Goal: Navigation & Orientation: Find specific page/section

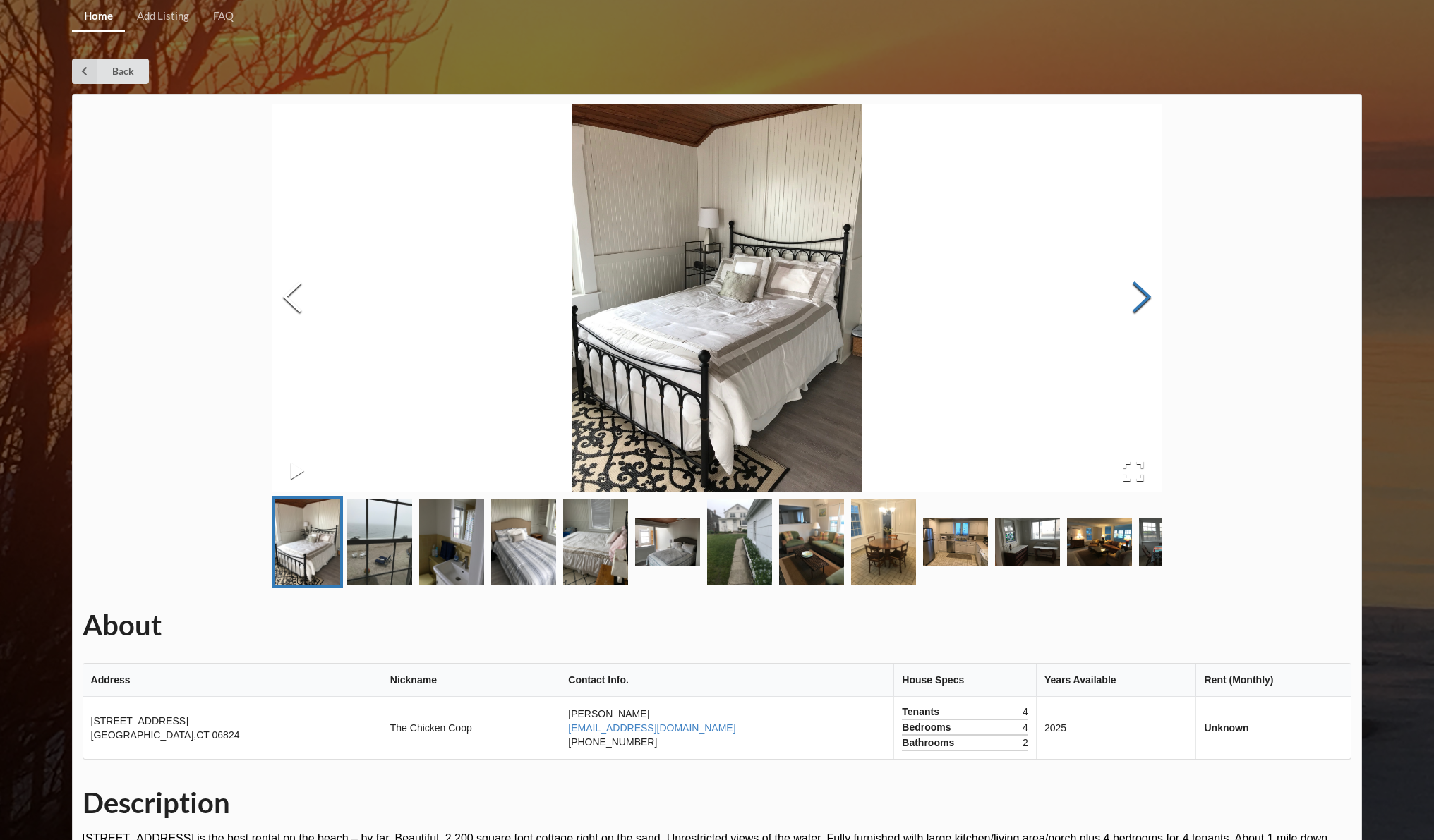
click at [1144, 301] on button "Next Slide" at bounding box center [1142, 299] width 40 height 128
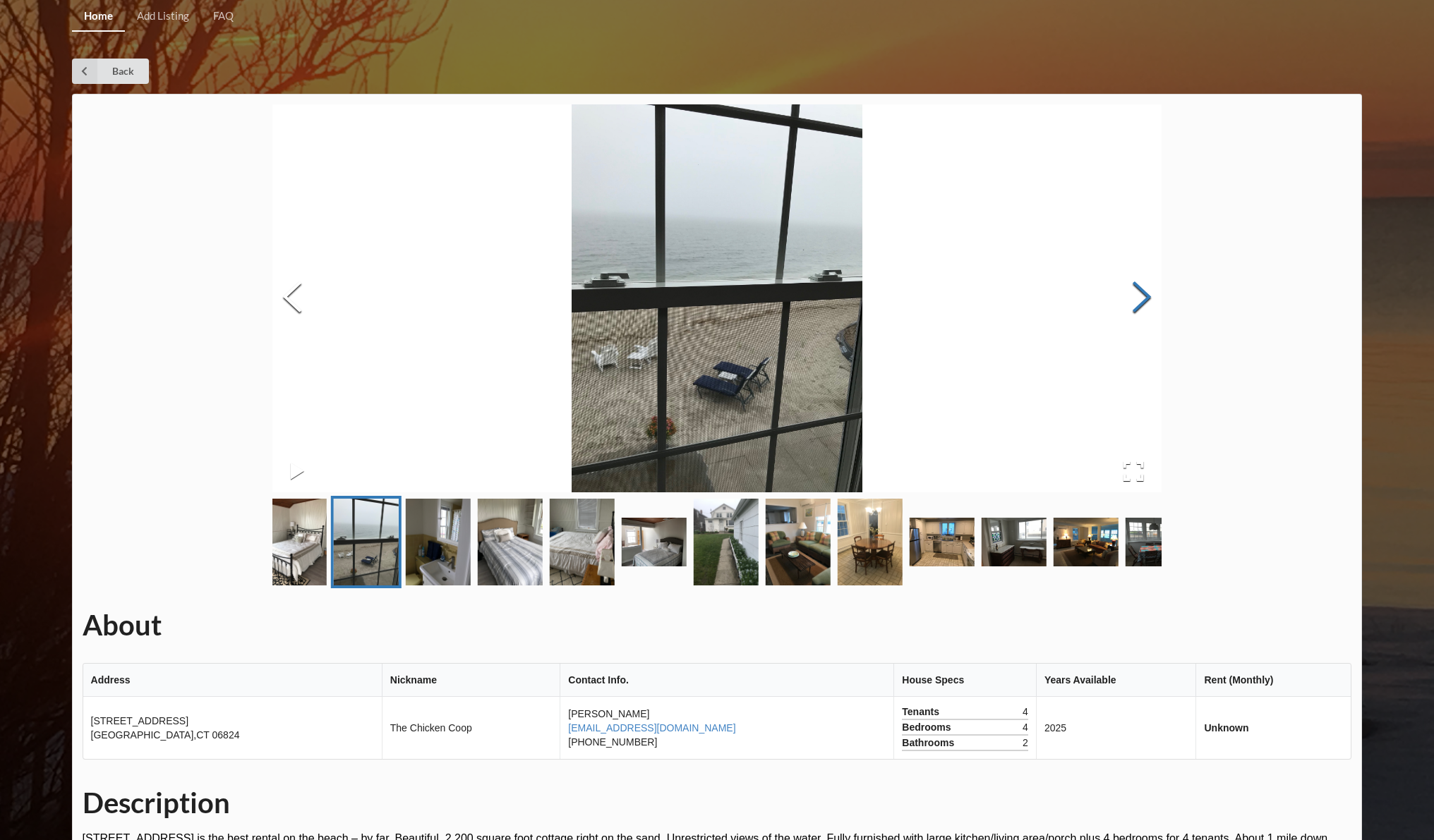
click at [1144, 301] on button "Next Slide" at bounding box center [1142, 299] width 40 height 128
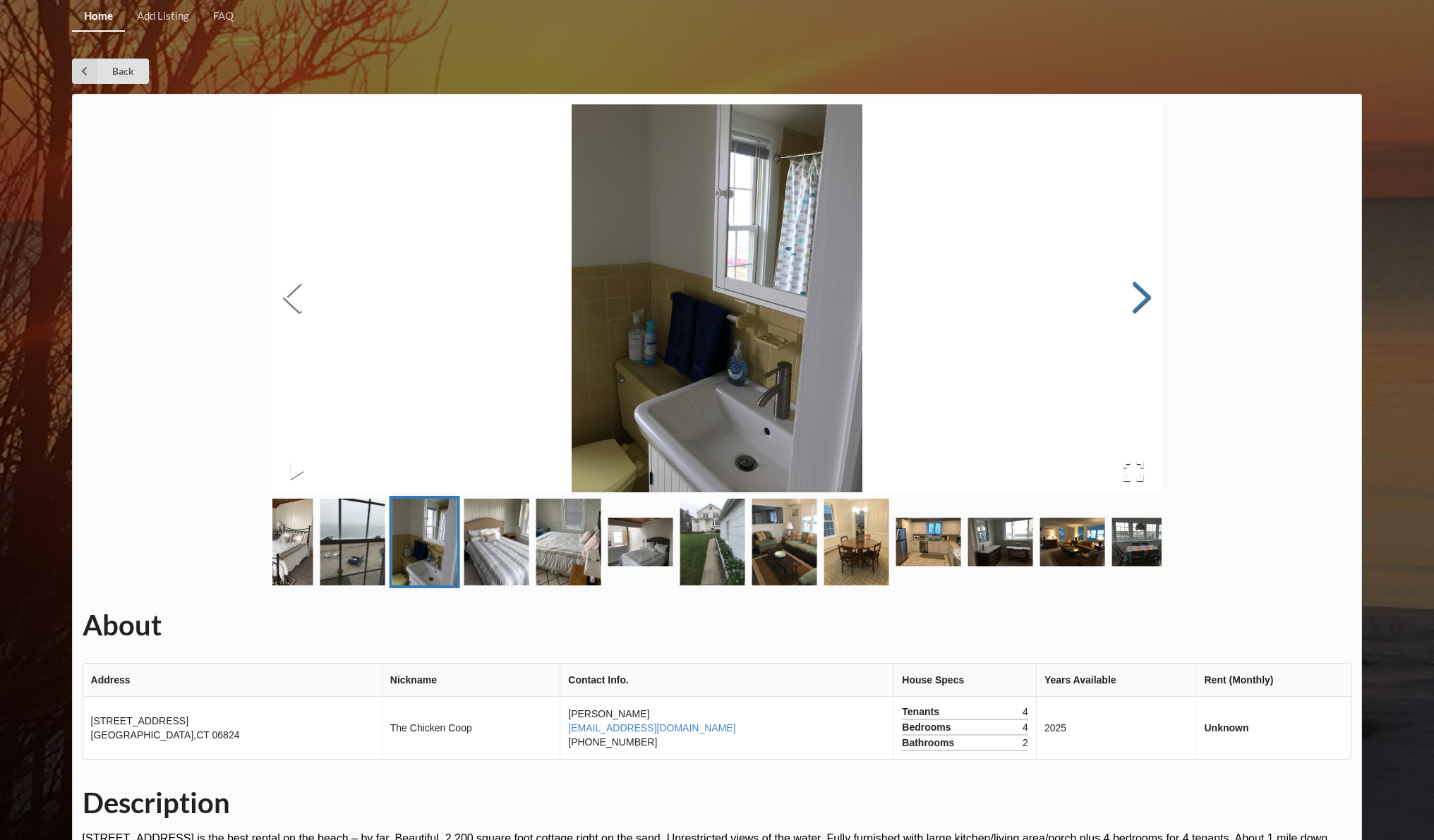
click at [1144, 301] on button "Next Slide" at bounding box center [1142, 299] width 40 height 128
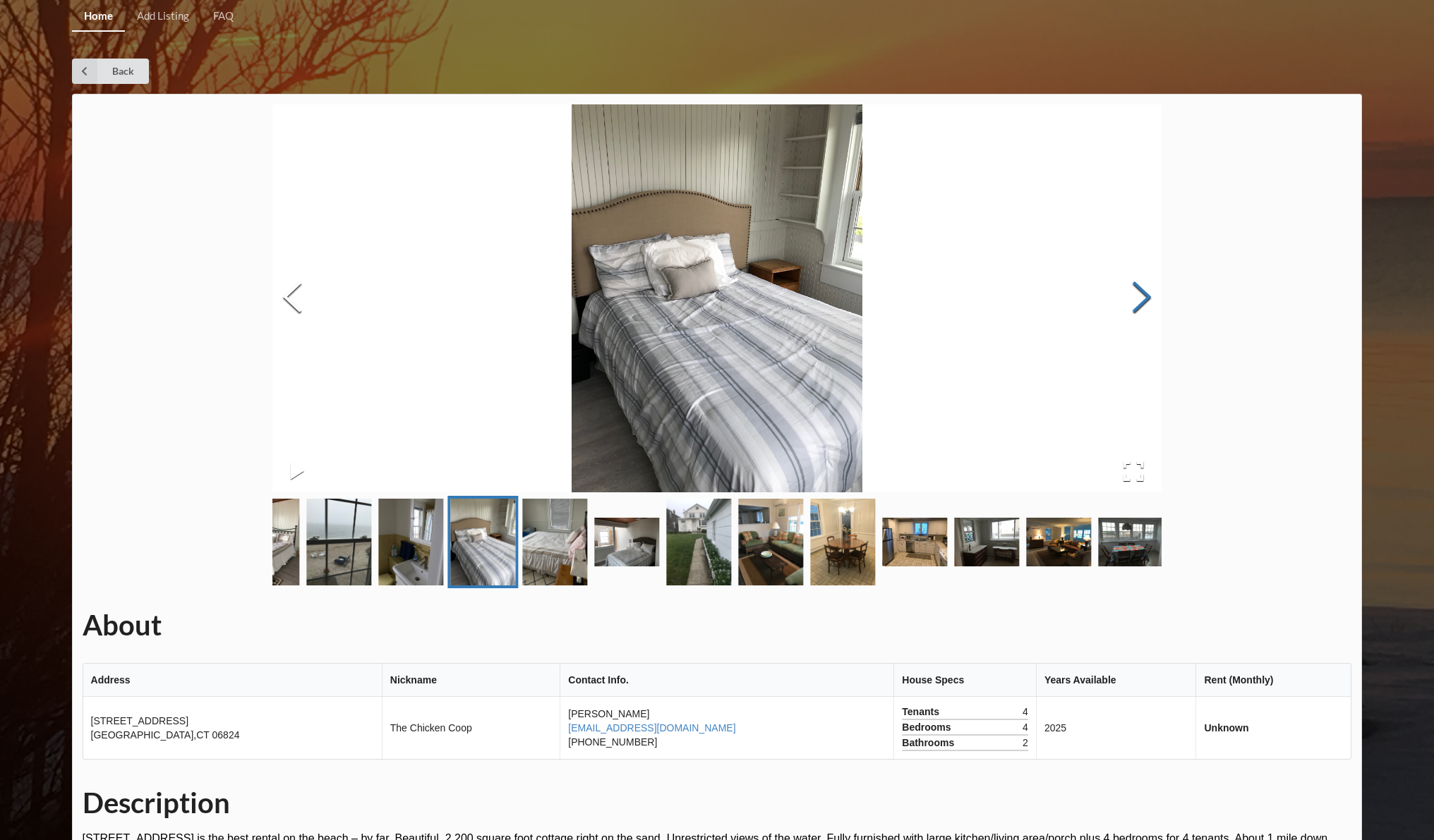
click at [1144, 301] on button "Next Slide" at bounding box center [1142, 299] width 40 height 128
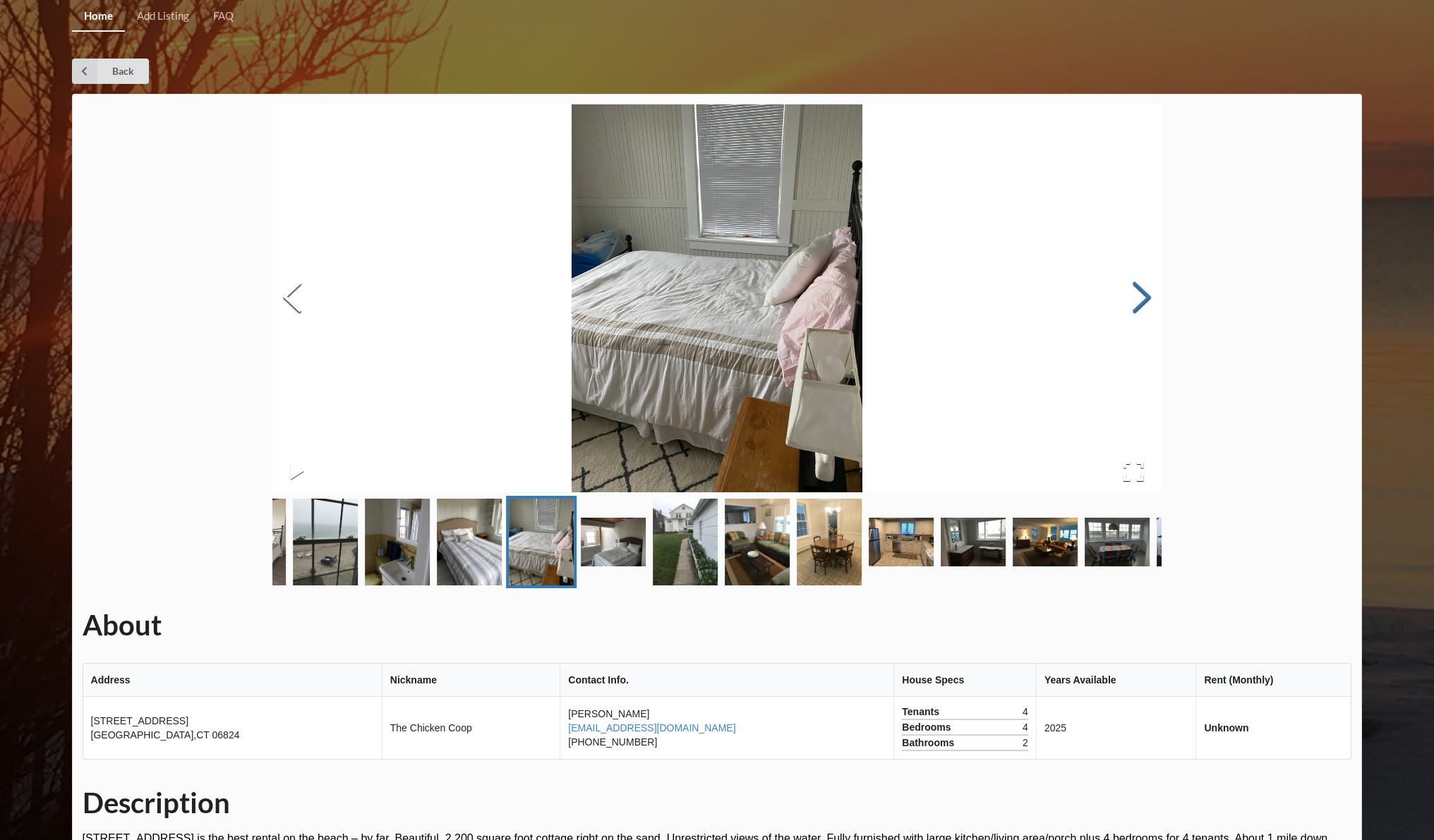
click at [1144, 301] on button "Next Slide" at bounding box center [1142, 299] width 40 height 128
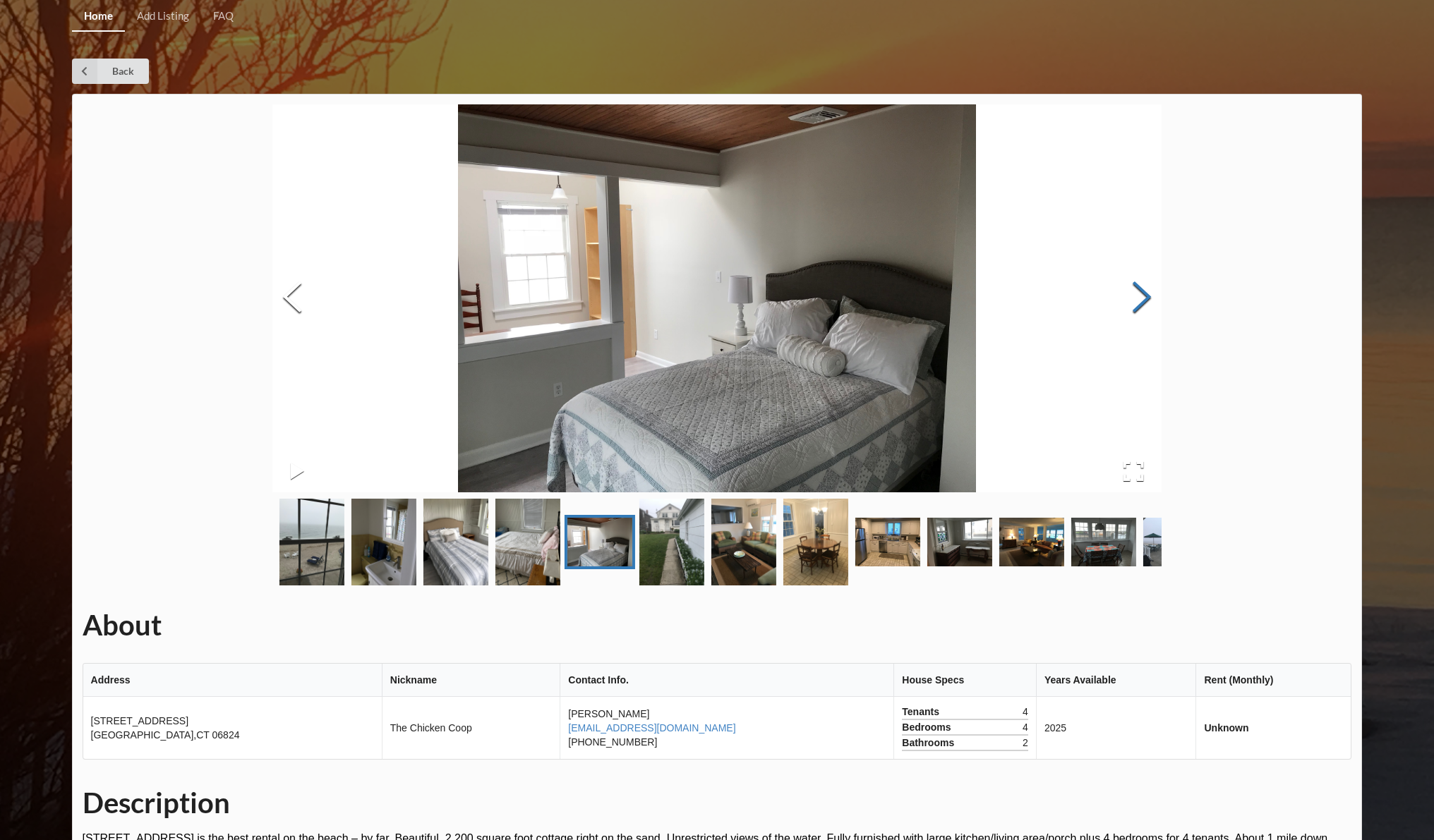
click at [1144, 301] on button "Next Slide" at bounding box center [1142, 299] width 40 height 128
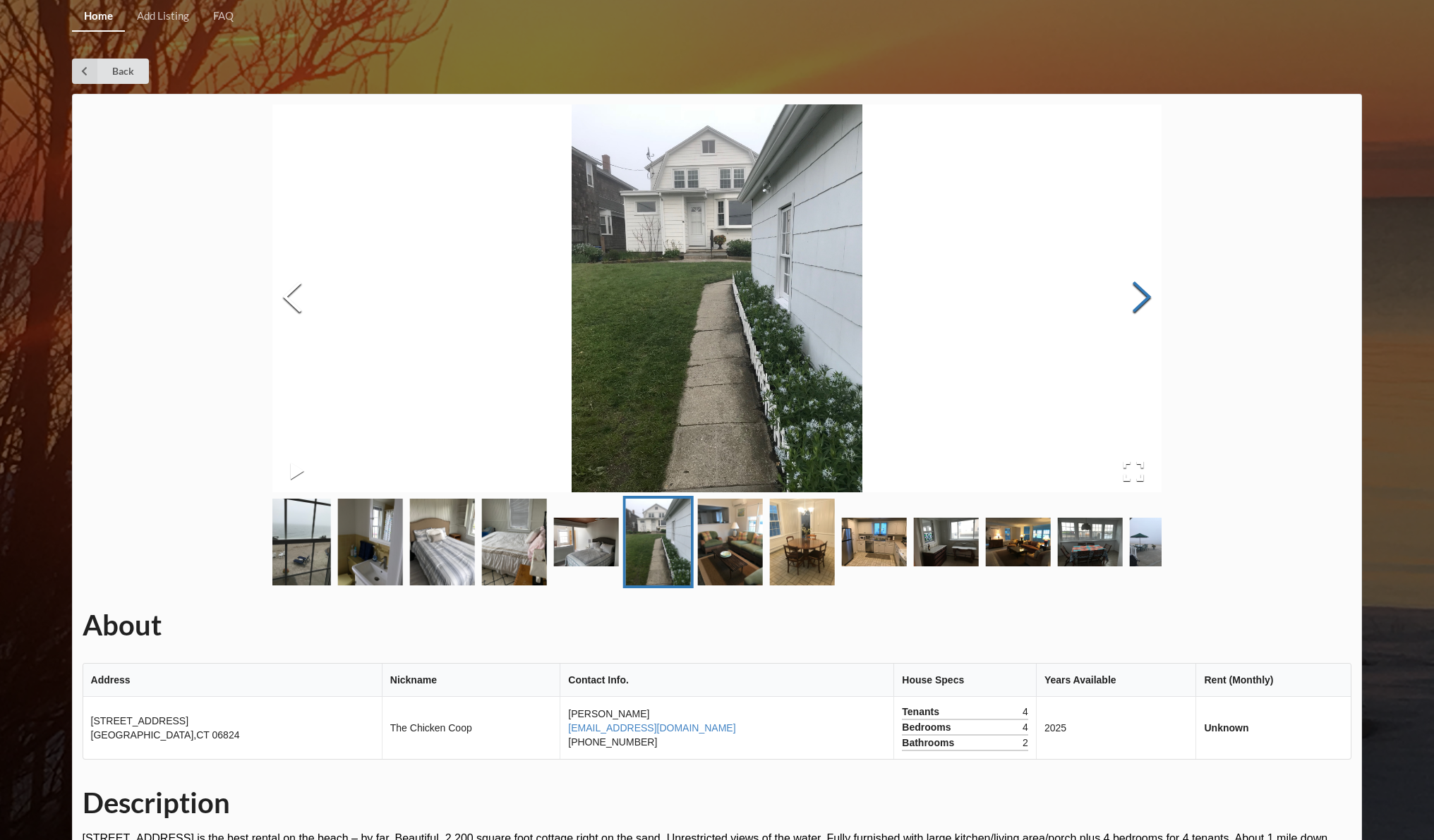
click at [1144, 301] on button "Next Slide" at bounding box center [1142, 299] width 40 height 128
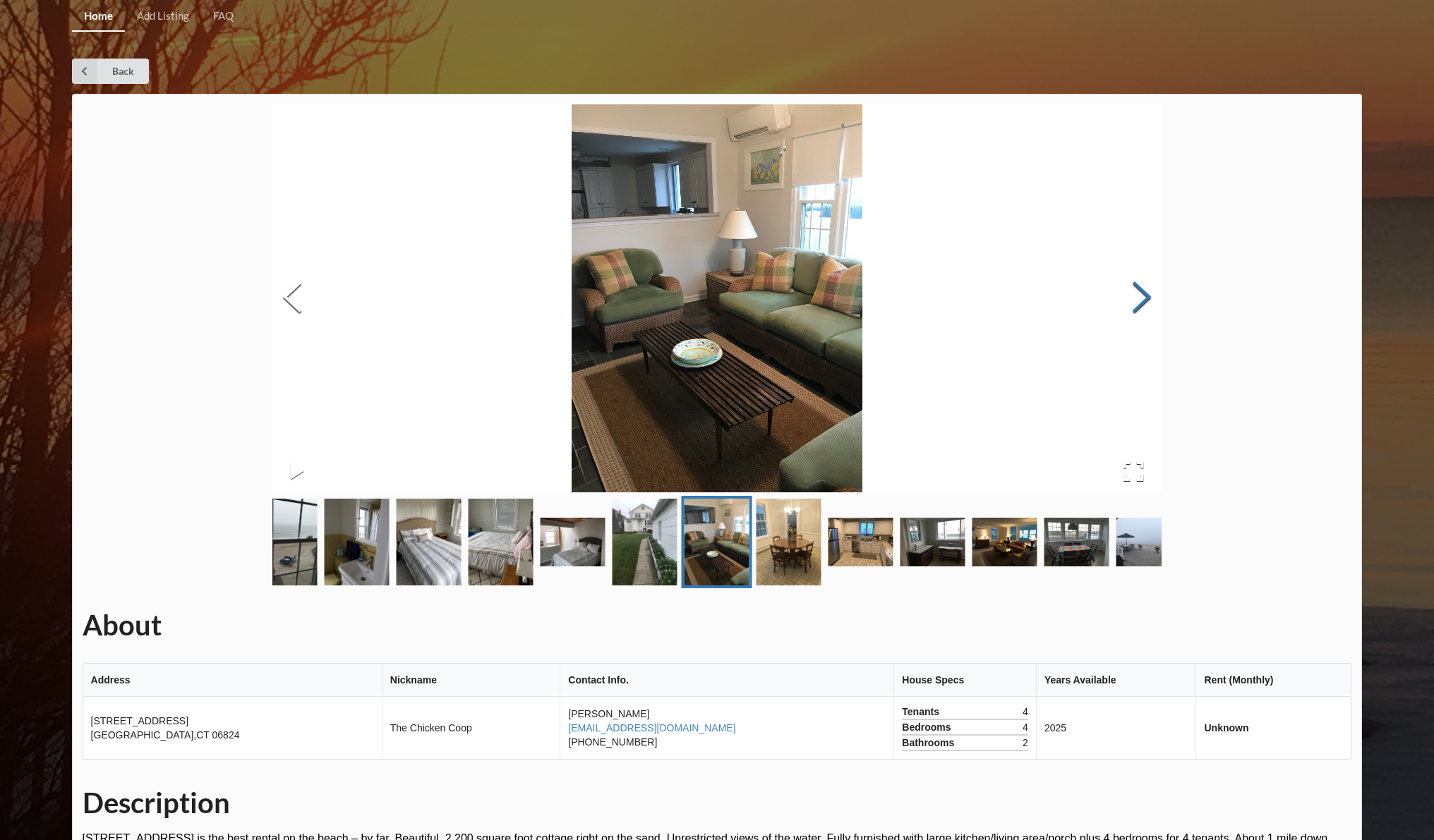
click at [1144, 301] on button "Next Slide" at bounding box center [1142, 299] width 40 height 128
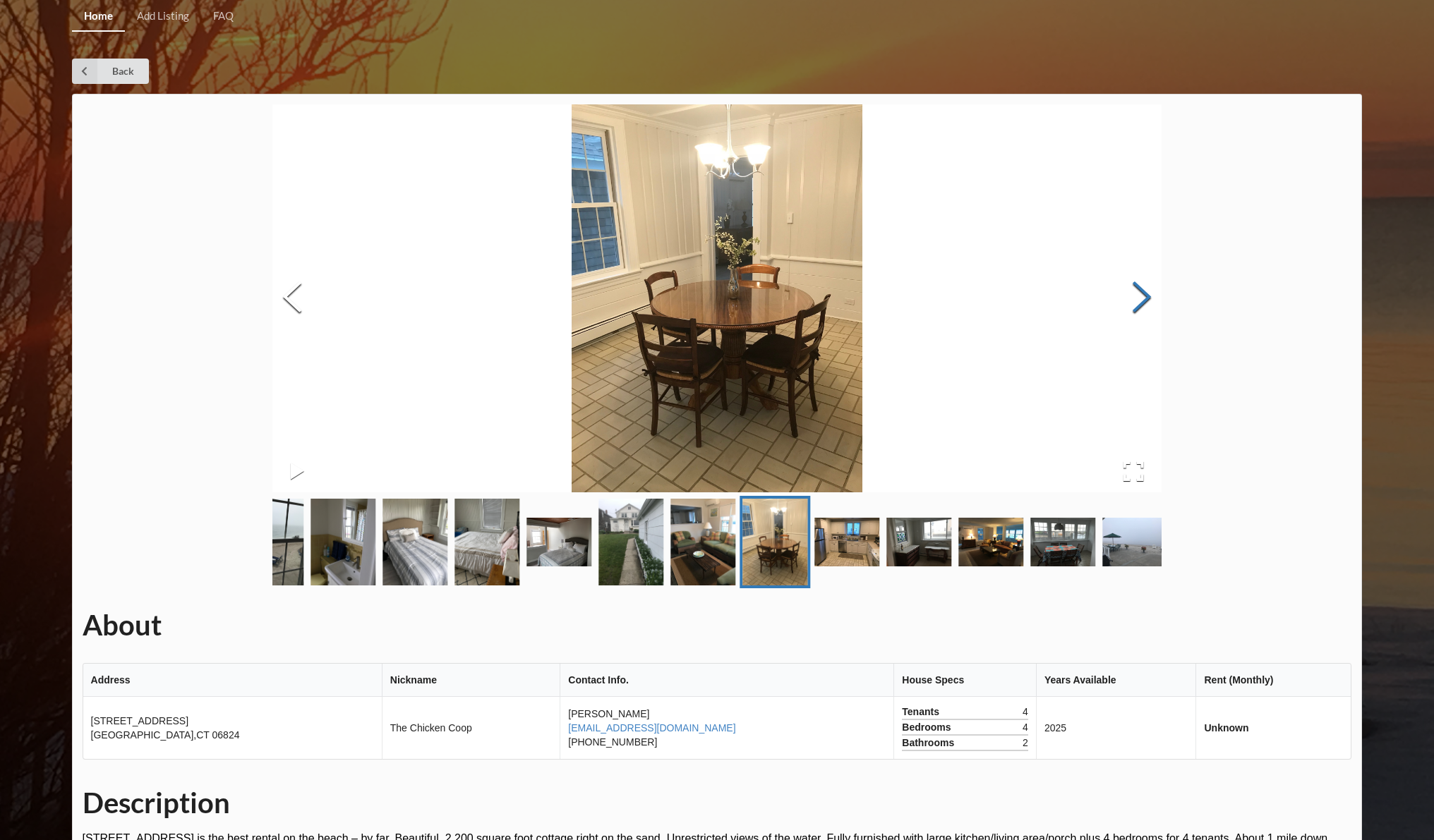
click at [1144, 301] on button "Next Slide" at bounding box center [1142, 299] width 40 height 128
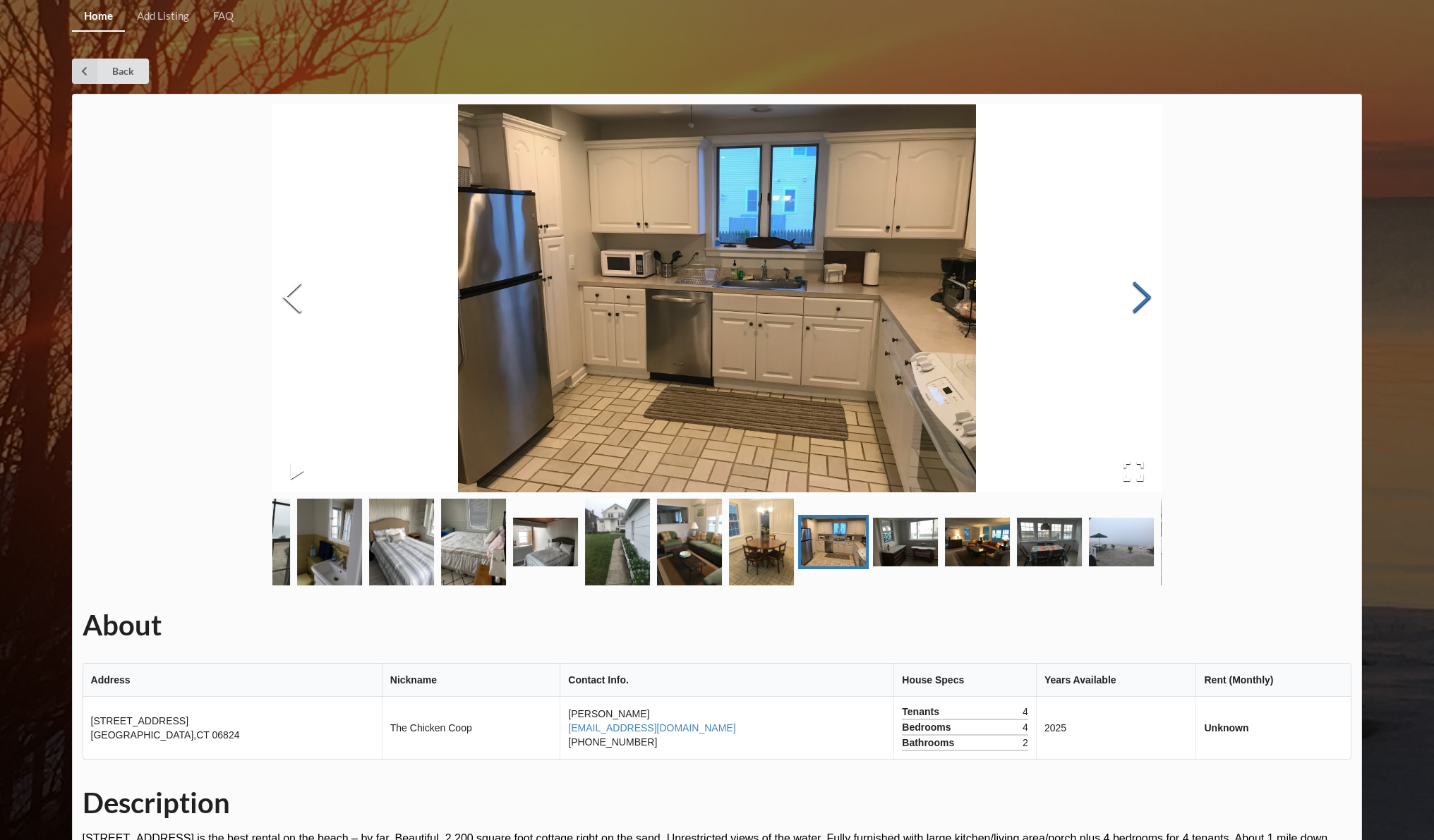
click at [1144, 301] on button "Next Slide" at bounding box center [1142, 299] width 40 height 128
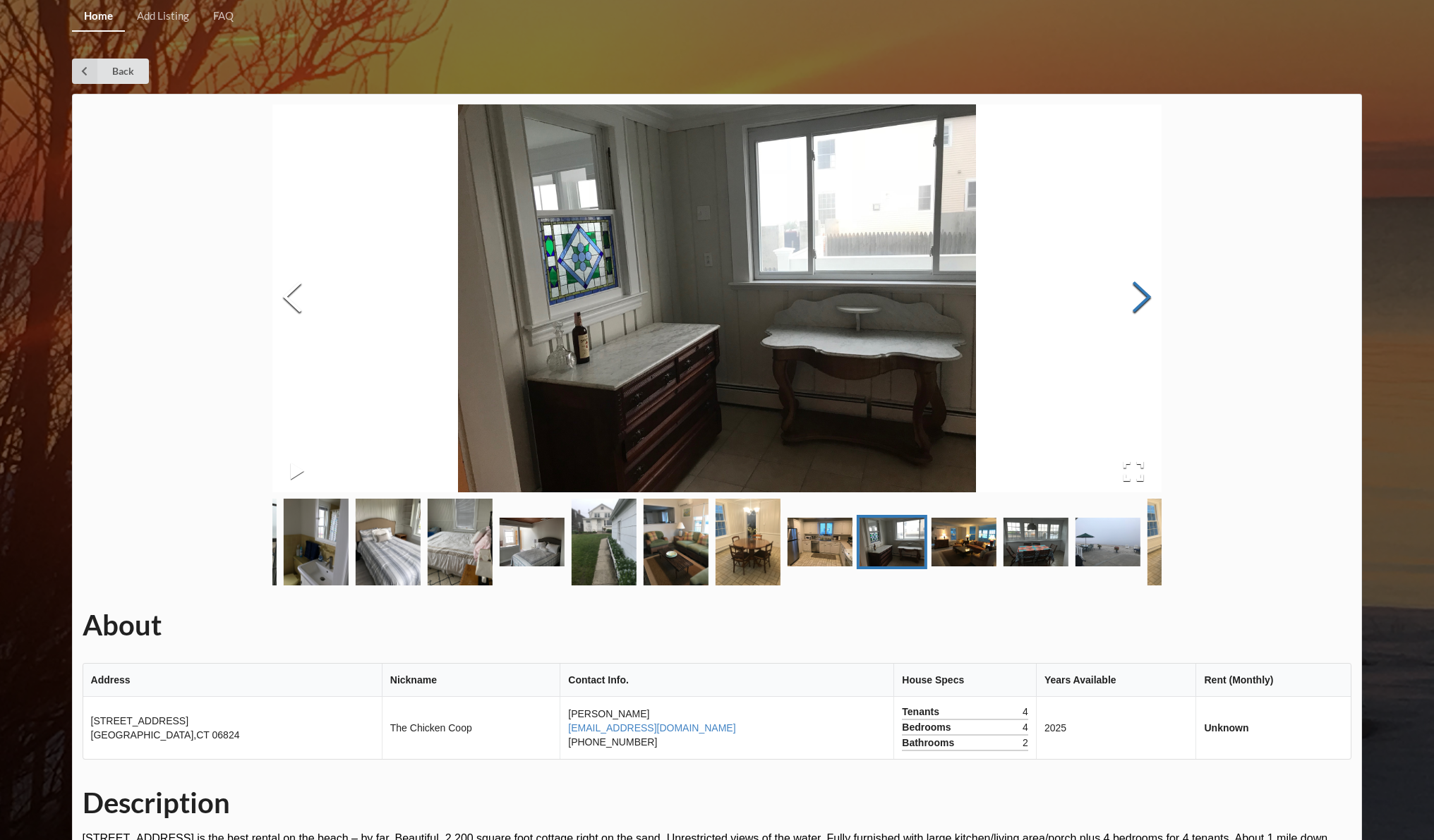
click at [1144, 301] on button "Next Slide" at bounding box center [1142, 299] width 40 height 128
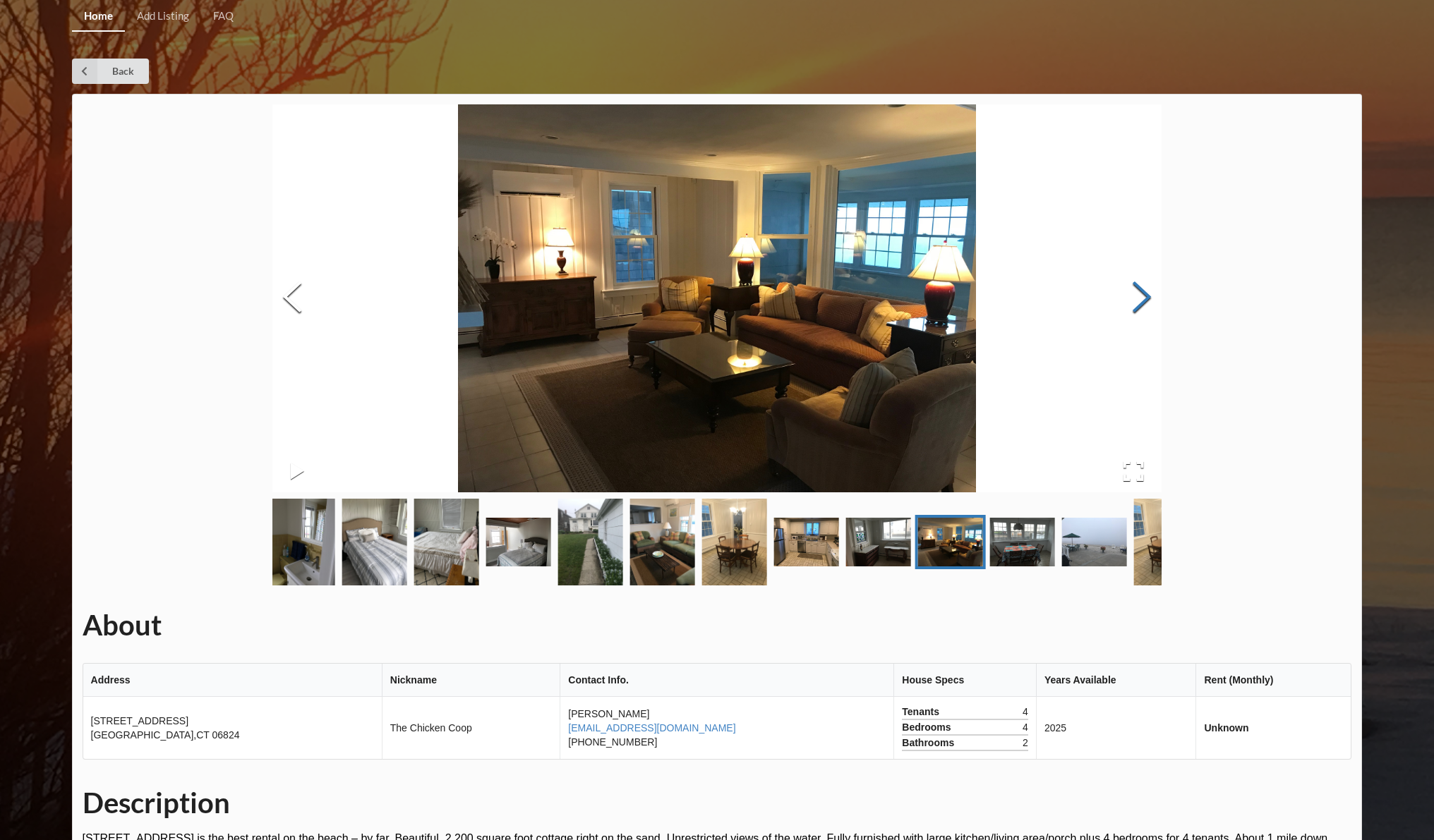
click at [1144, 301] on button "Next Slide" at bounding box center [1142, 299] width 40 height 128
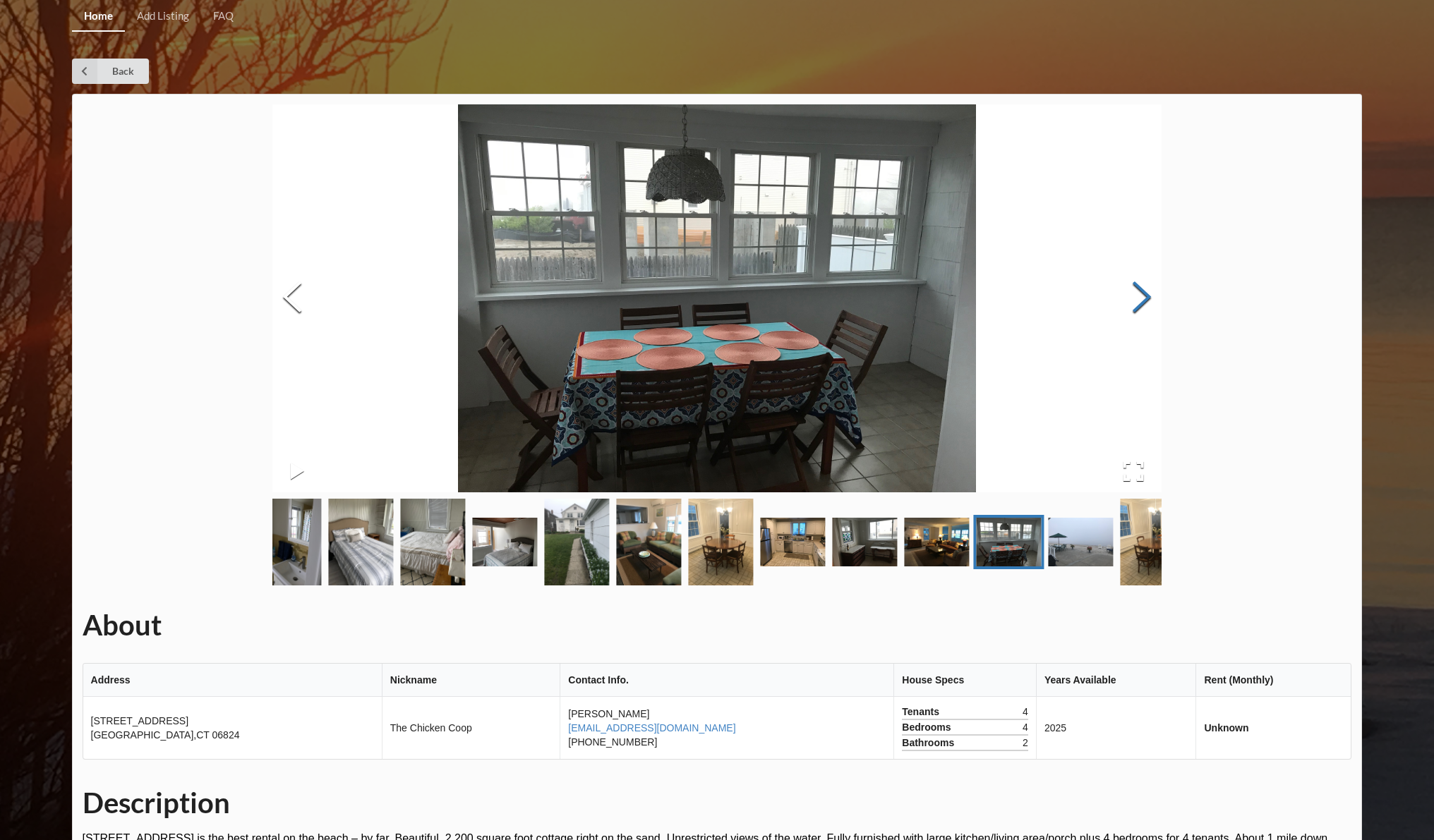
click at [1144, 301] on button "Next Slide" at bounding box center [1142, 299] width 40 height 128
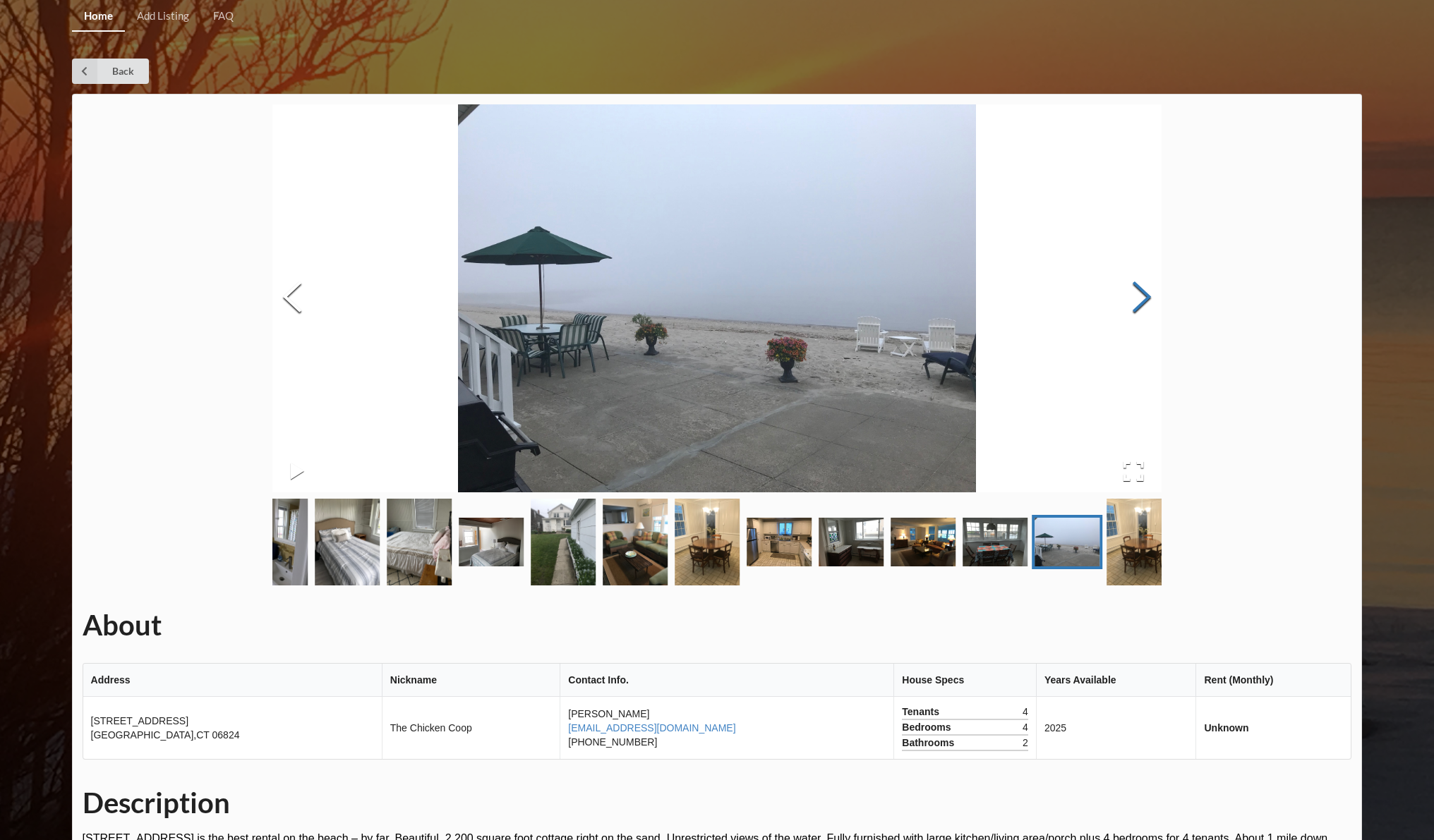
click at [1144, 301] on button "Next Slide" at bounding box center [1142, 299] width 40 height 128
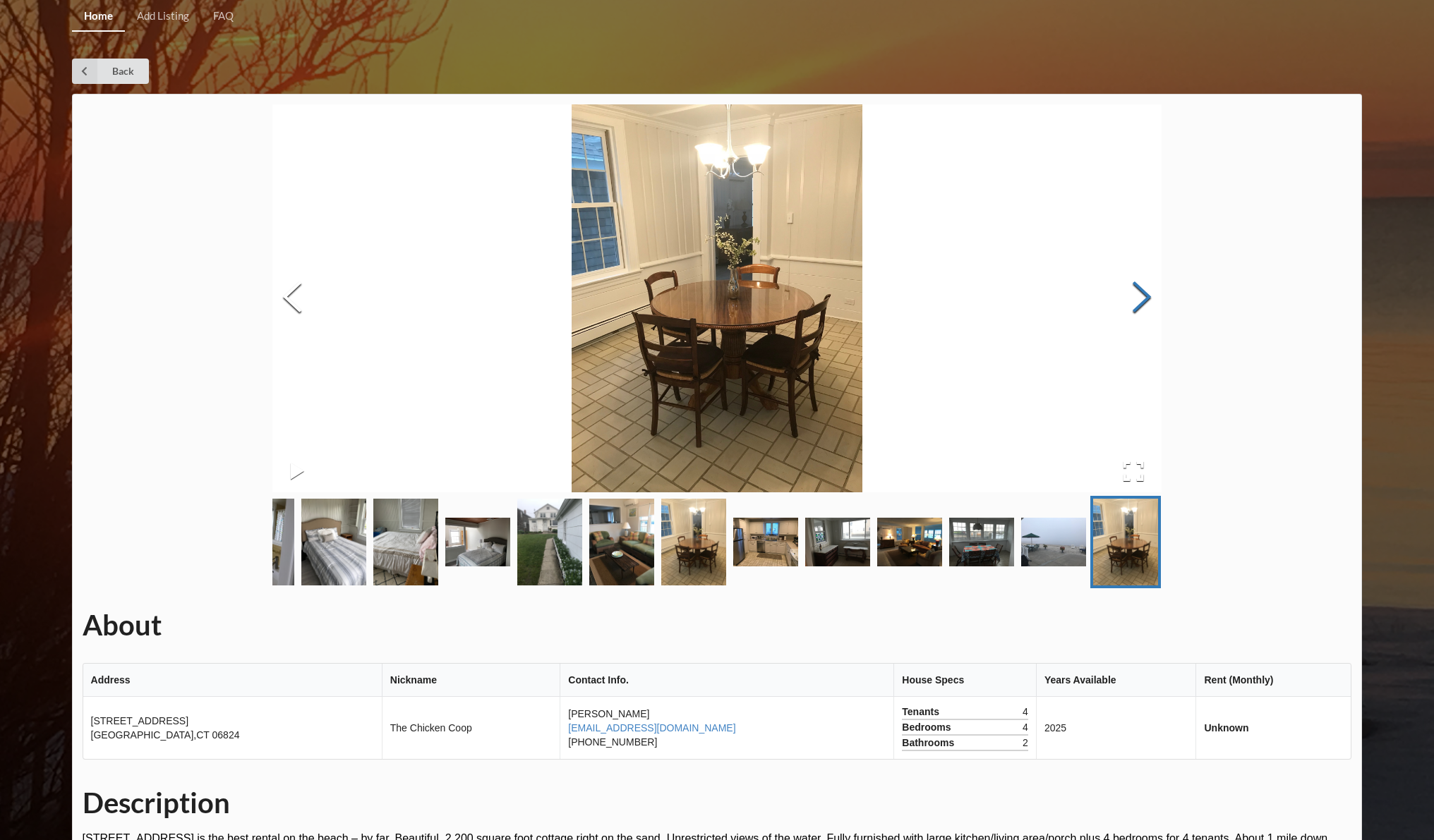
click at [1144, 301] on button "Next Slide" at bounding box center [1142, 299] width 40 height 128
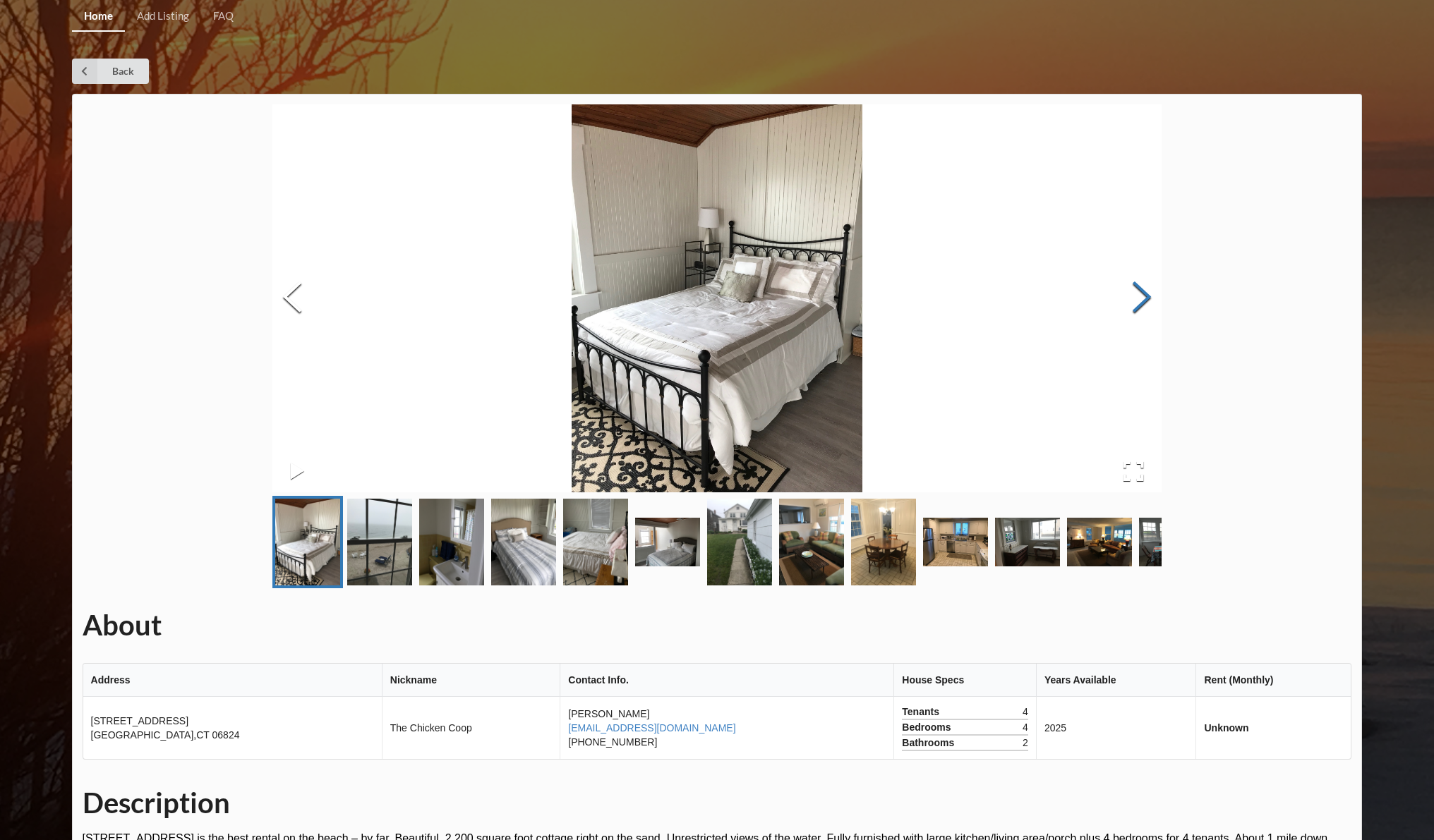
click at [1144, 301] on button "Next Slide" at bounding box center [1142, 299] width 40 height 128
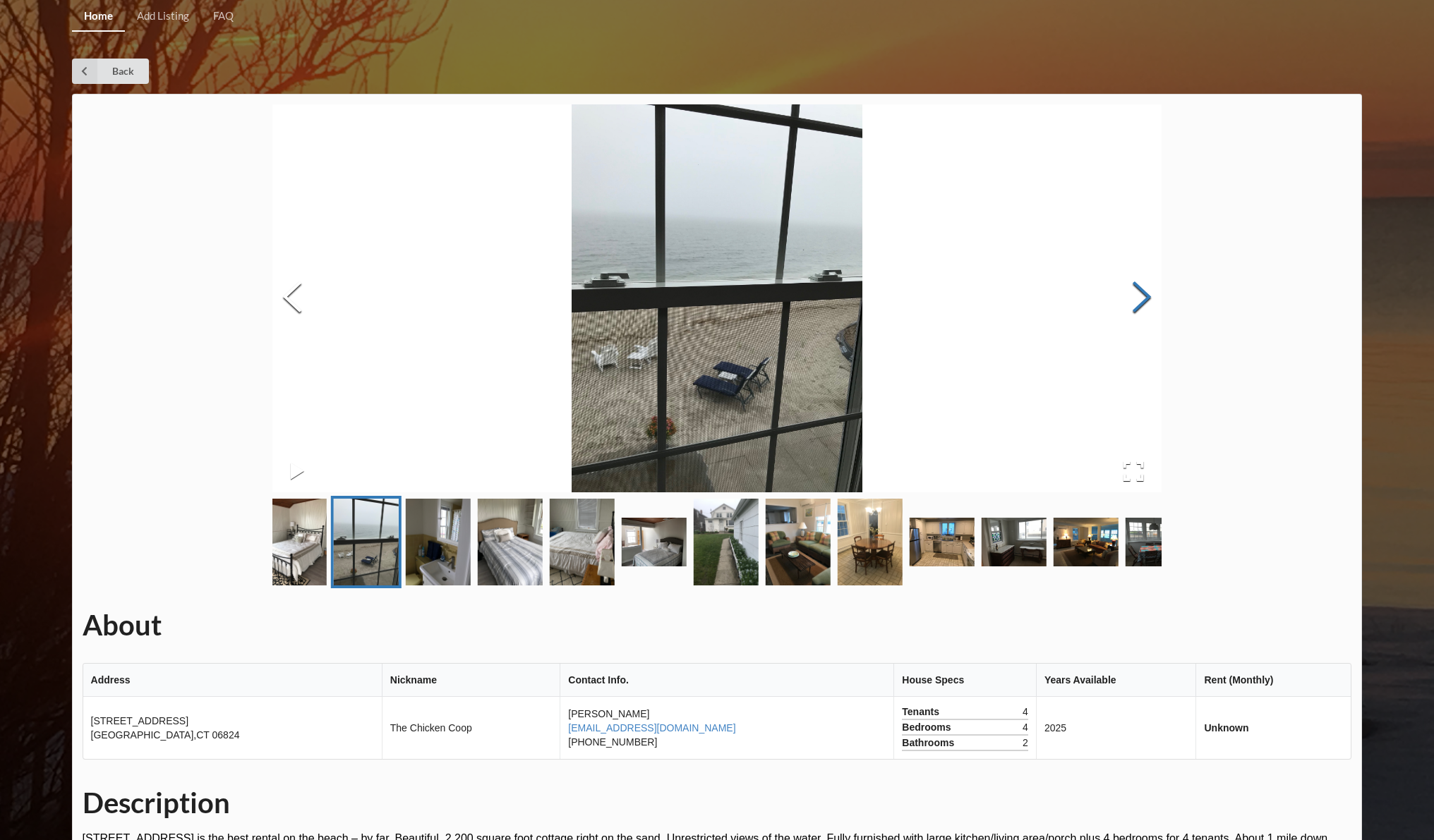
click at [1144, 301] on button "Next Slide" at bounding box center [1142, 299] width 40 height 128
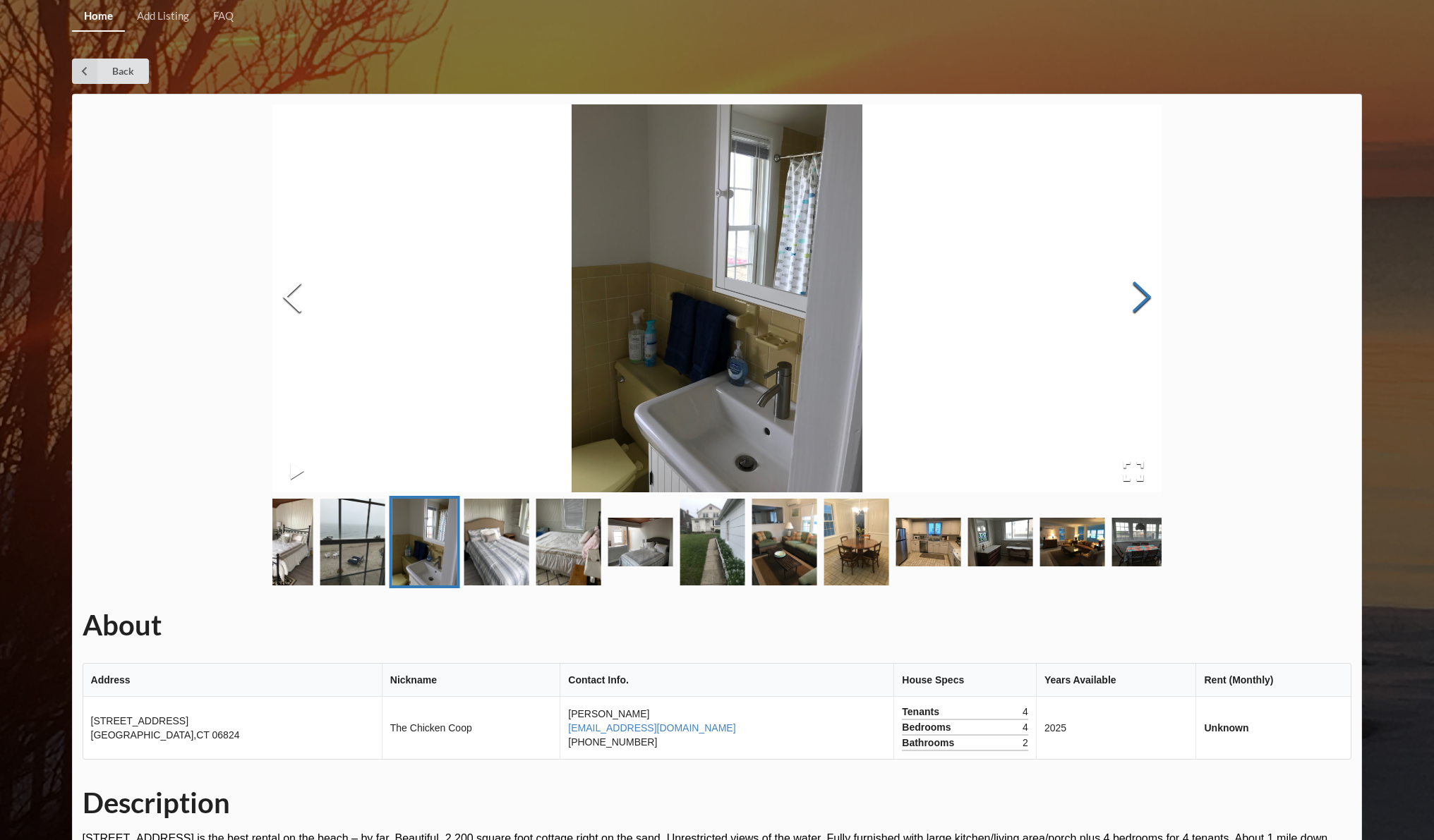
click at [1144, 301] on button "Next Slide" at bounding box center [1142, 299] width 40 height 128
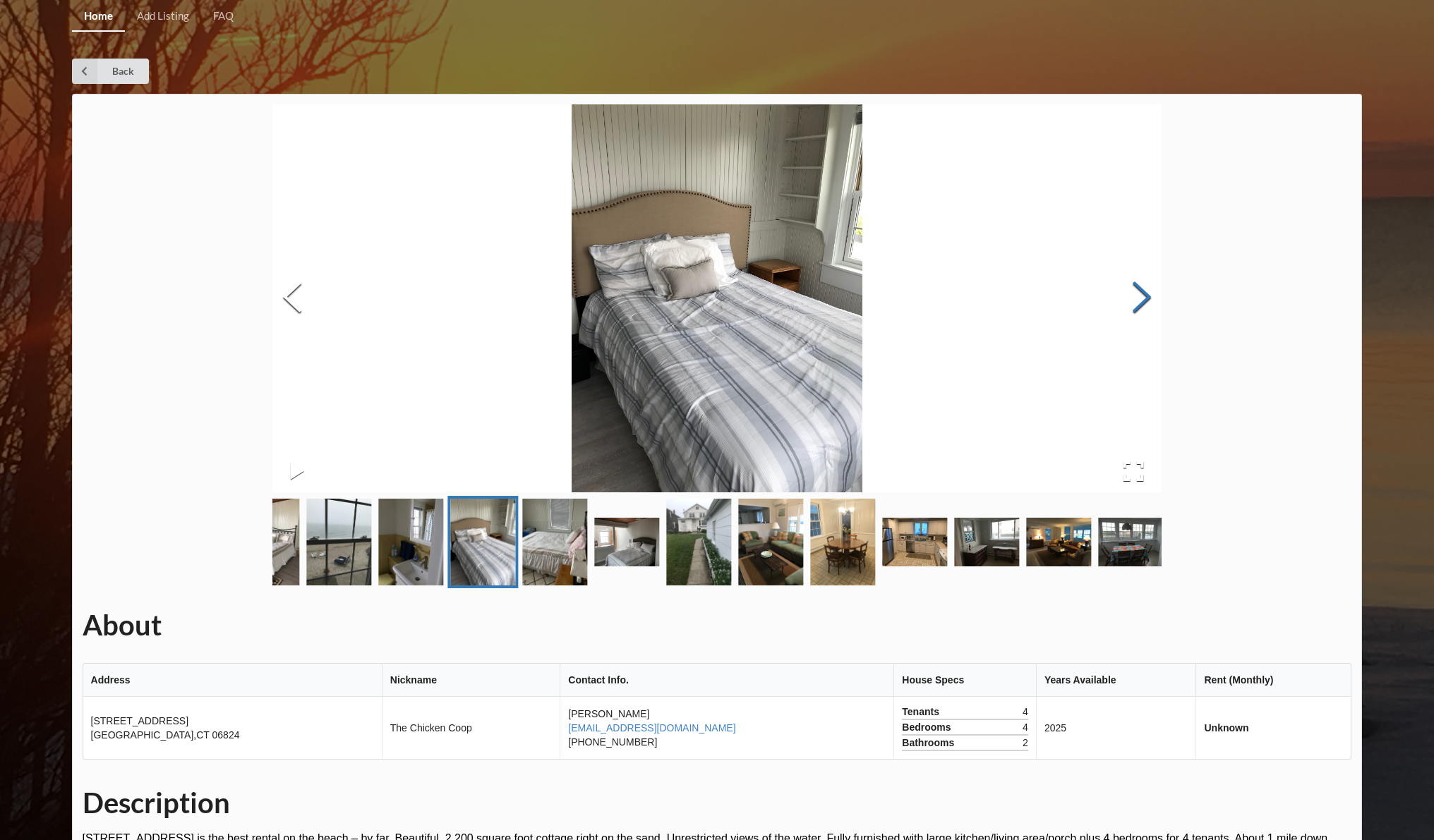
click at [1144, 301] on button "Next Slide" at bounding box center [1142, 299] width 40 height 128
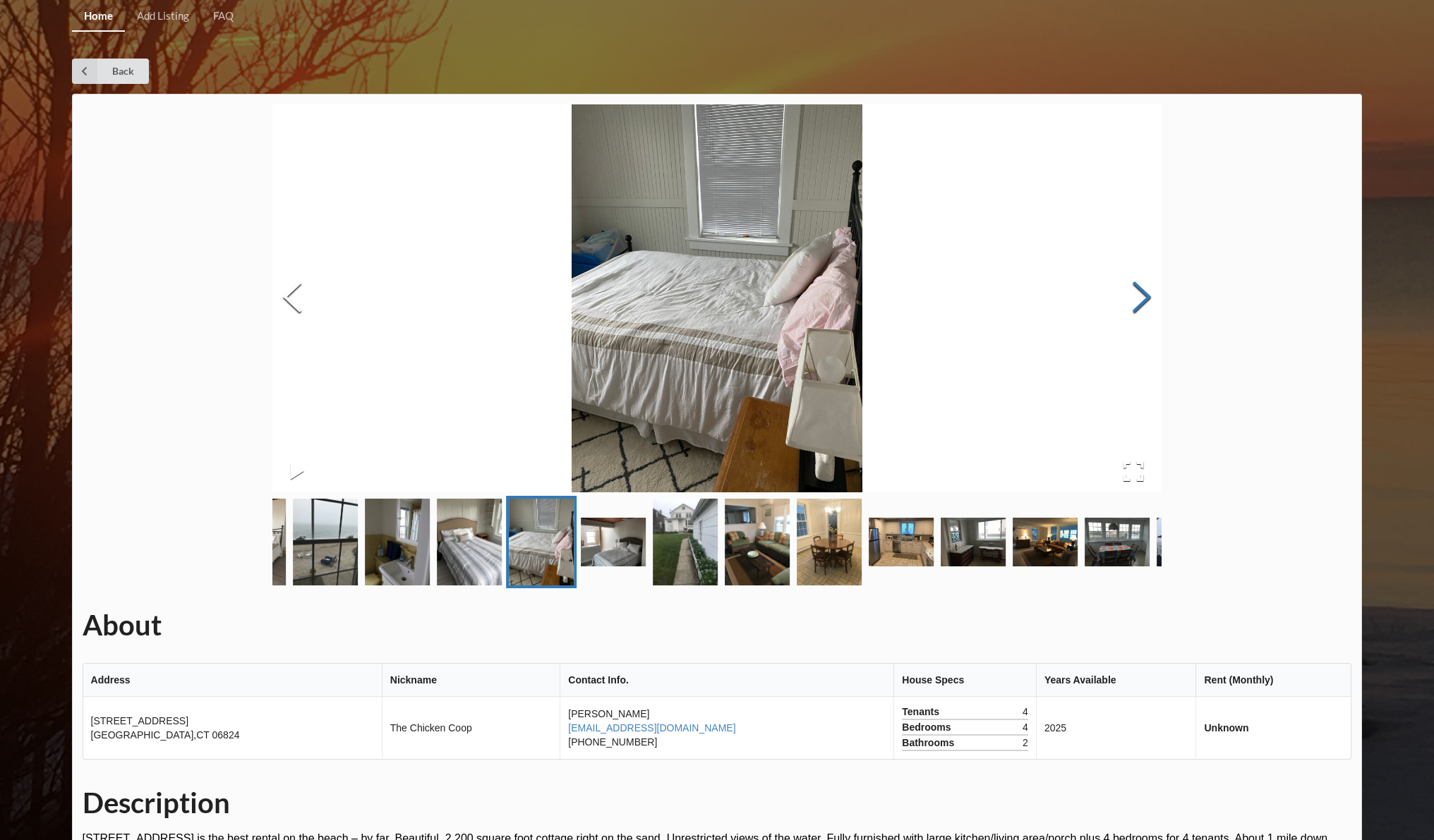
click at [1144, 301] on button "Next Slide" at bounding box center [1142, 299] width 40 height 128
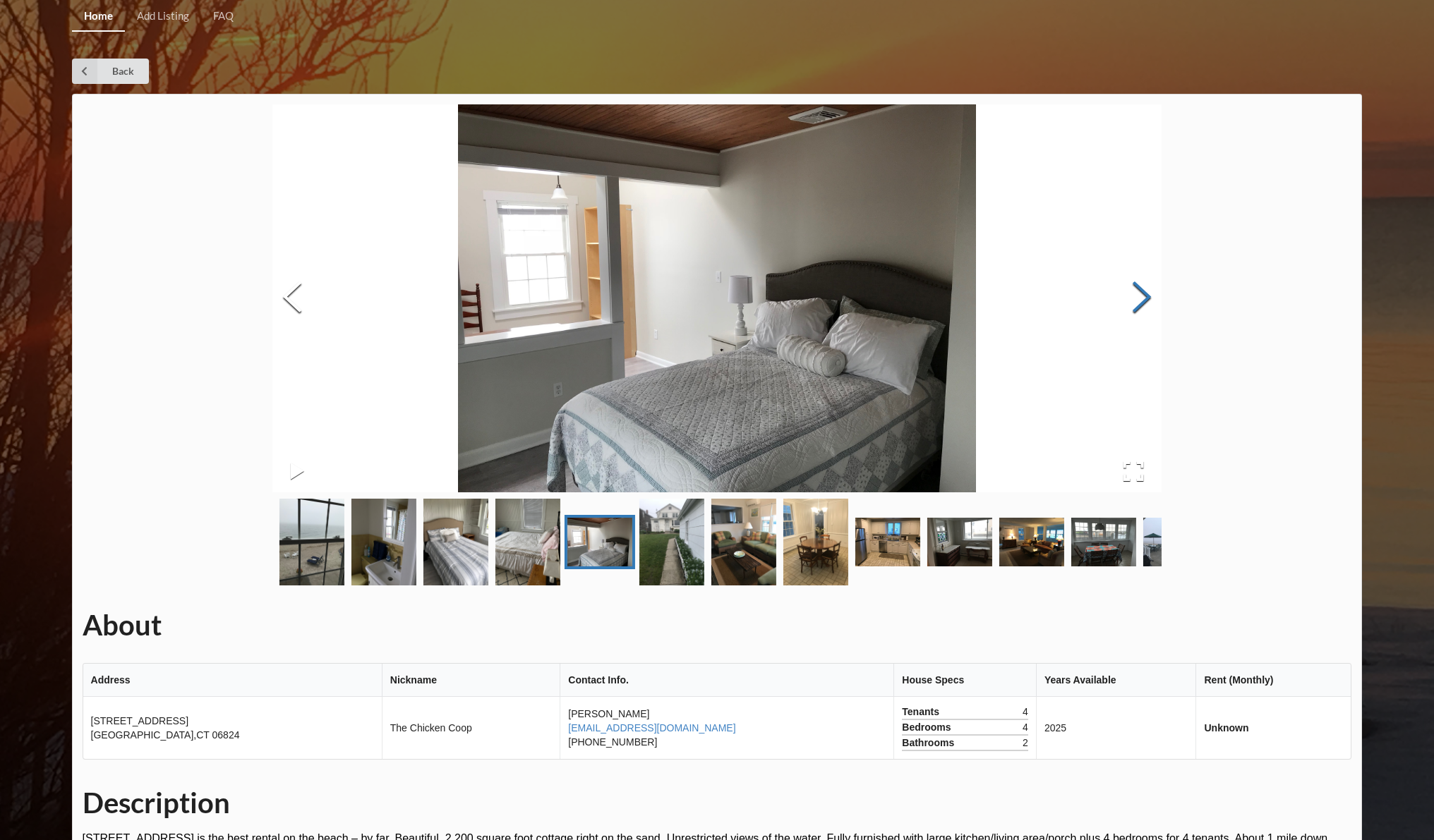
click at [1144, 301] on button "Next Slide" at bounding box center [1142, 299] width 40 height 128
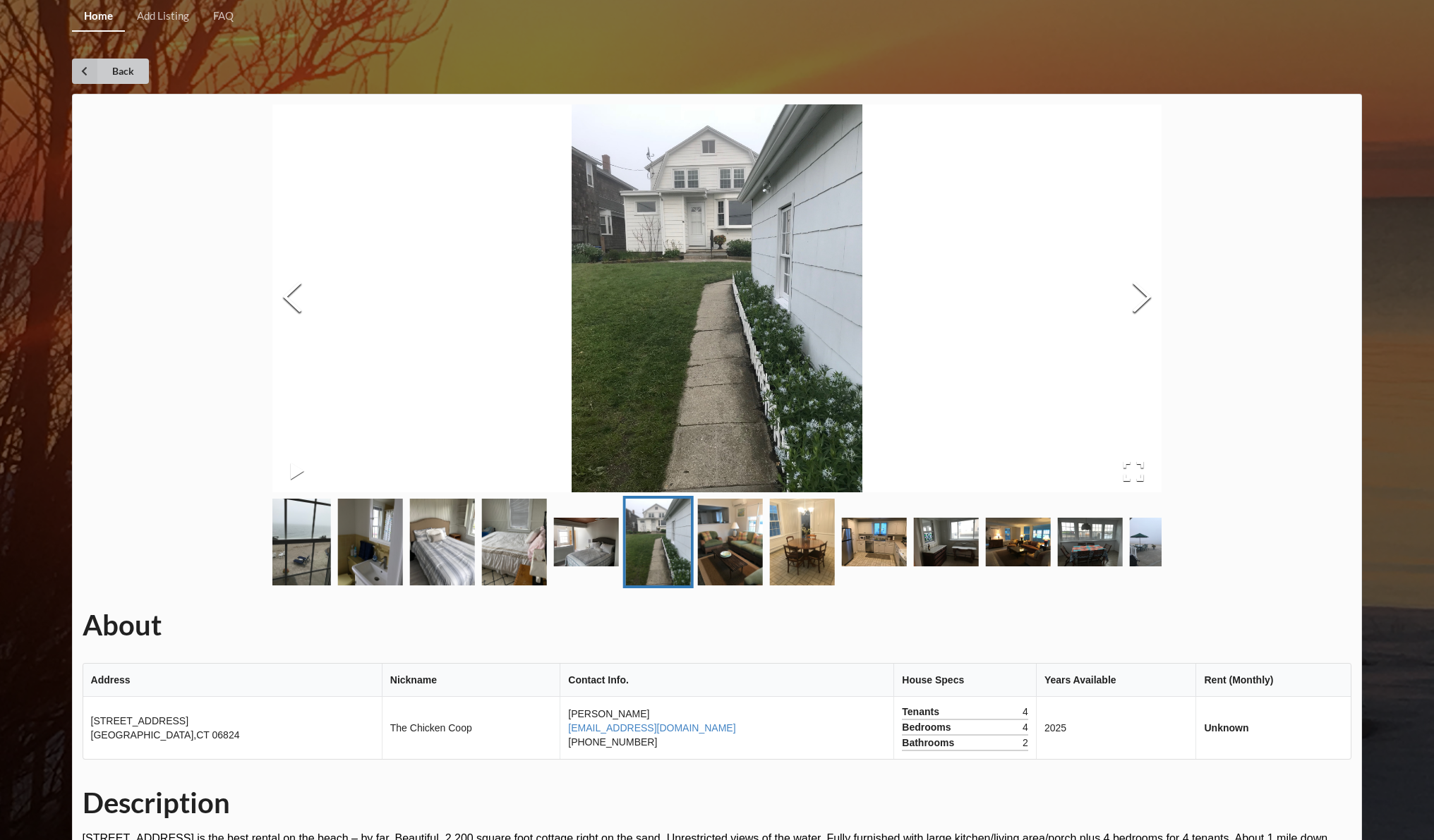
click at [86, 67] on icon at bounding box center [84, 71] width 25 height 25
